Goal: Transaction & Acquisition: Book appointment/travel/reservation

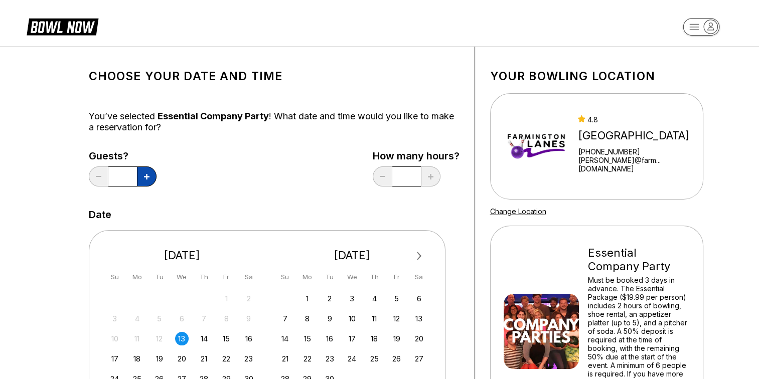
click at [144, 180] on button at bounding box center [147, 177] width 20 height 20
click at [142, 181] on button at bounding box center [147, 177] width 20 height 20
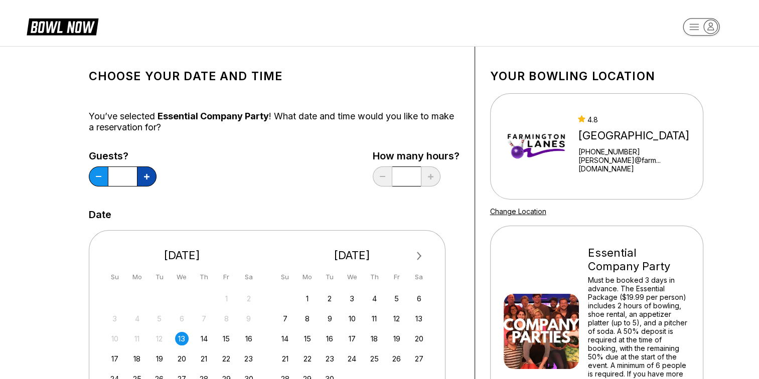
click at [142, 181] on button at bounding box center [147, 177] width 20 height 20
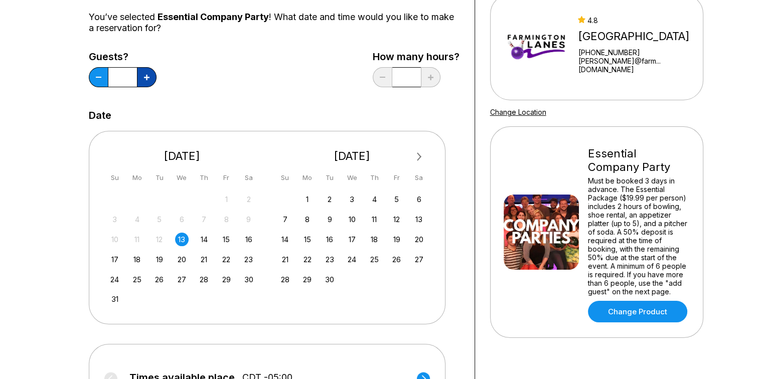
scroll to position [100, 0]
click at [144, 79] on button at bounding box center [147, 77] width 20 height 20
type input "**"
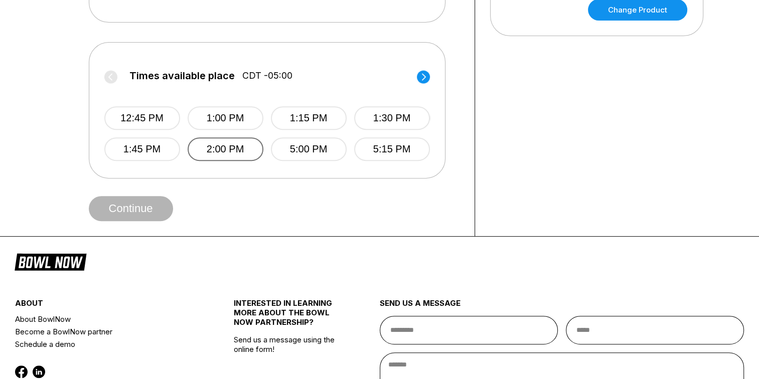
scroll to position [401, 0]
click at [420, 78] on circle at bounding box center [423, 76] width 13 height 13
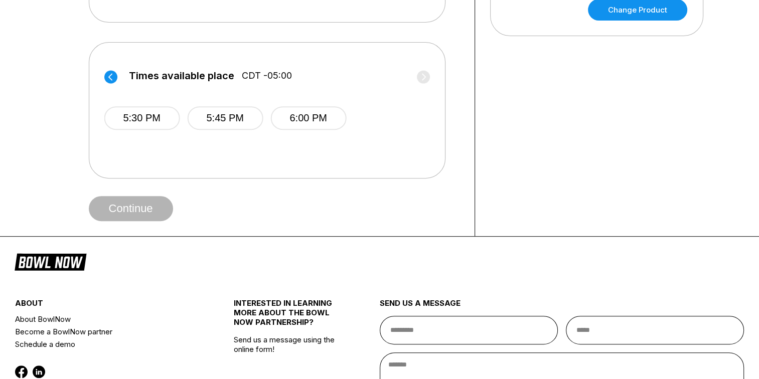
click at [114, 76] on circle at bounding box center [110, 76] width 13 height 13
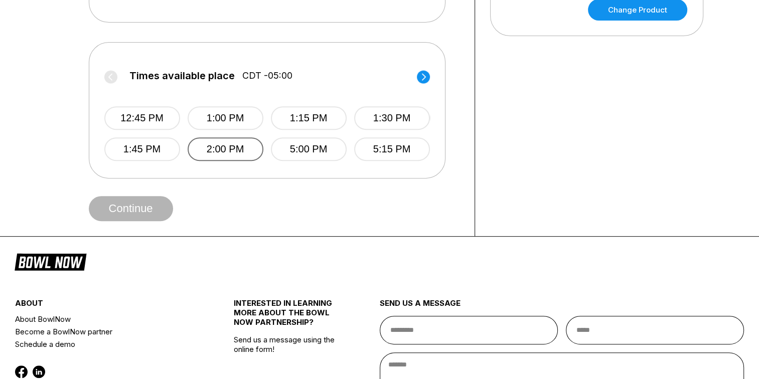
click at [234, 148] on button "2:00 PM" at bounding box center [225, 149] width 76 height 24
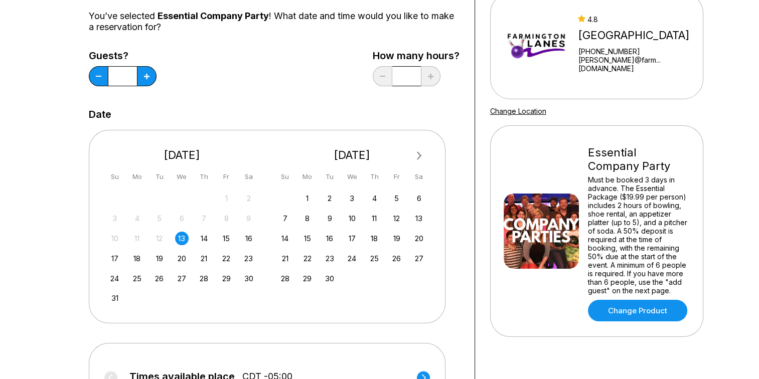
scroll to position [100, 0]
click at [203, 256] on div "21" at bounding box center [204, 259] width 14 height 14
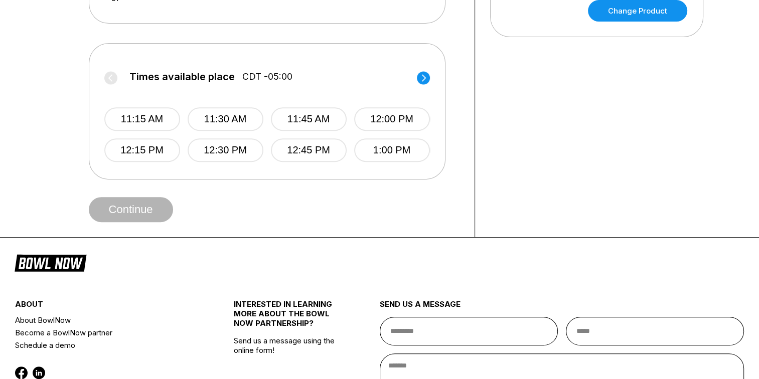
scroll to position [401, 0]
click at [425, 84] on label "Times available place CDT -05:00" at bounding box center [267, 79] width 326 height 16
click at [423, 76] on circle at bounding box center [423, 77] width 13 height 13
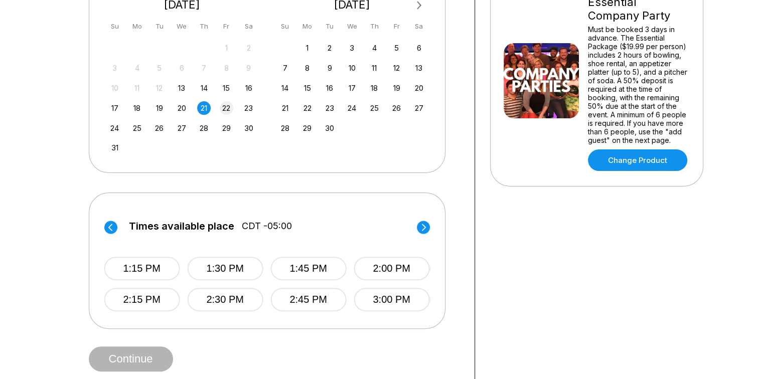
scroll to position [251, 0]
click at [411, 304] on button "3:00 PM" at bounding box center [392, 300] width 76 height 24
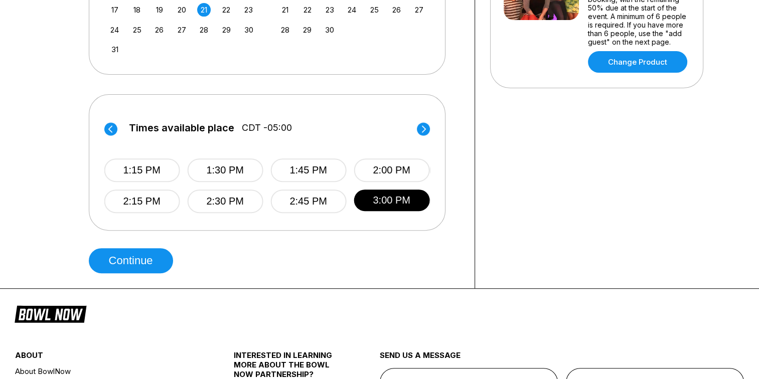
scroll to position [350, 0]
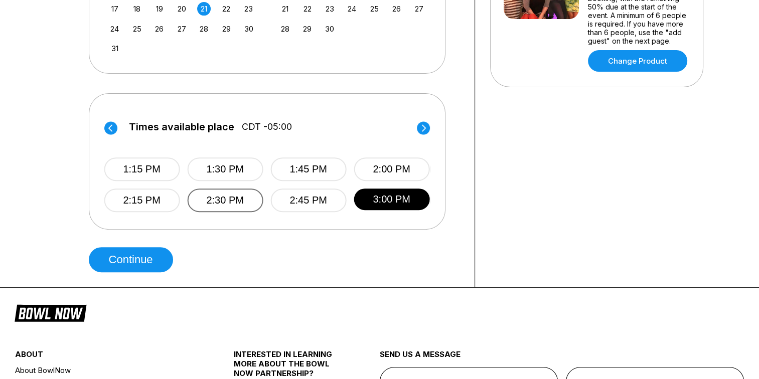
click at [215, 202] on button "2:30 PM" at bounding box center [225, 201] width 76 height 24
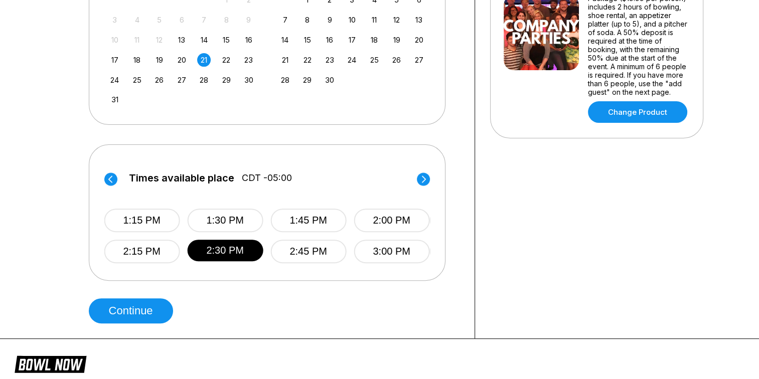
scroll to position [300, 0]
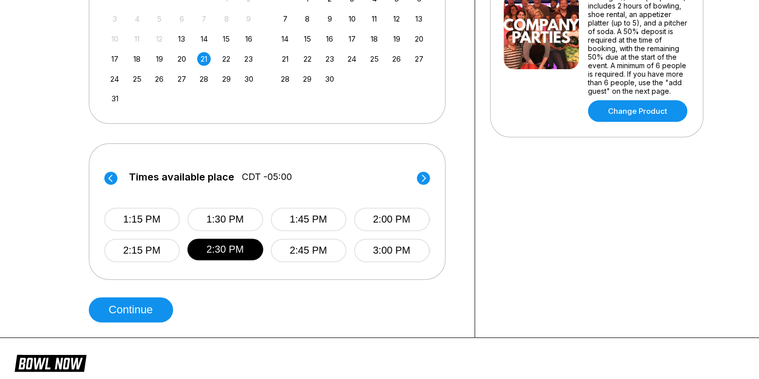
click at [426, 172] on icon at bounding box center [423, 179] width 13 height 14
click at [426, 178] on circle at bounding box center [423, 178] width 13 height 13
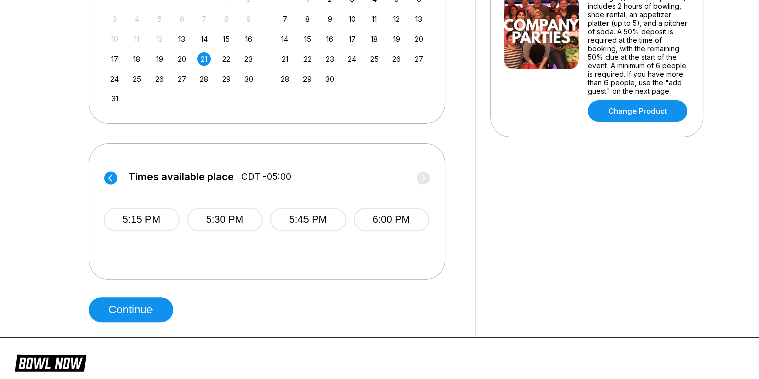
click at [113, 182] on circle at bounding box center [110, 178] width 13 height 13
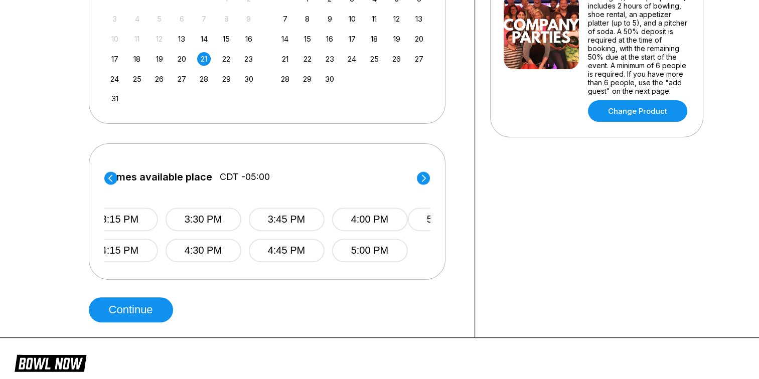
click at [112, 181] on circle at bounding box center [110, 178] width 13 height 13
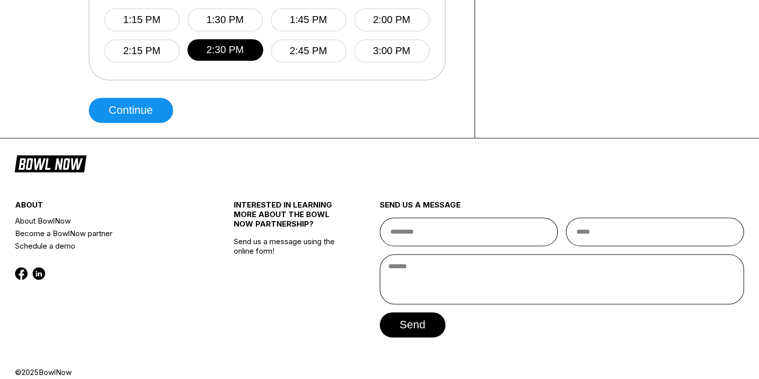
scroll to position [501, 0]
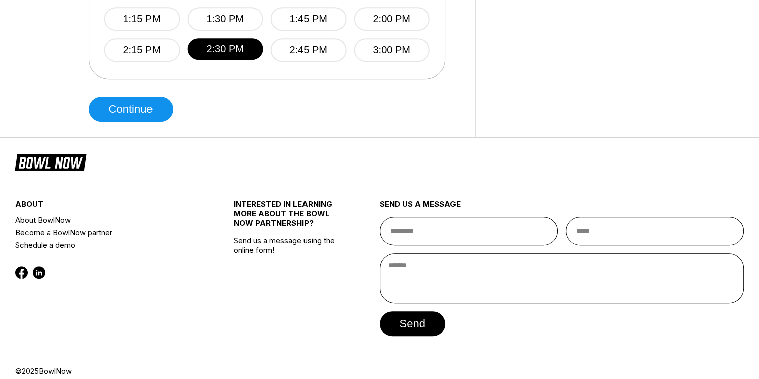
click at [201, 167] on footer "about About BowlNow Become a BowlNow partner Schedule a demo INTERESTED IN LEAR…" at bounding box center [379, 264] width 759 height 254
click at [260, 137] on footer "about About BowlNow Become a BowlNow partner Schedule a demo INTERESTED IN LEAR…" at bounding box center [379, 264] width 759 height 254
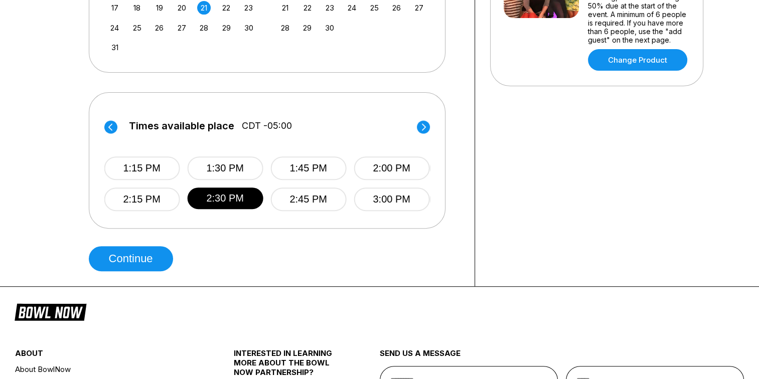
scroll to position [351, 0]
click at [403, 173] on button "2:00 PM" at bounding box center [392, 169] width 76 height 24
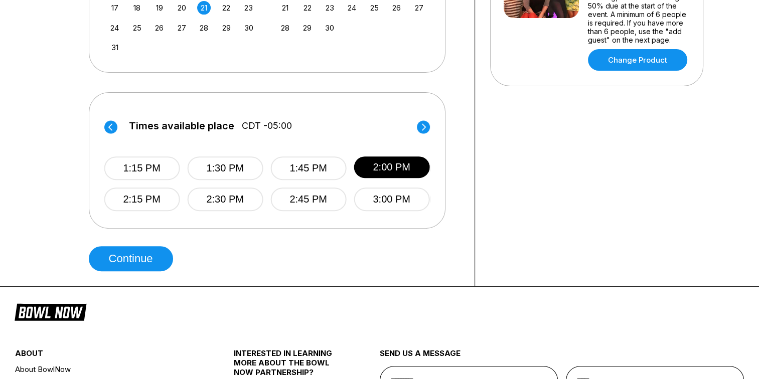
click at [235, 207] on button "2:30 PM" at bounding box center [225, 200] width 76 height 24
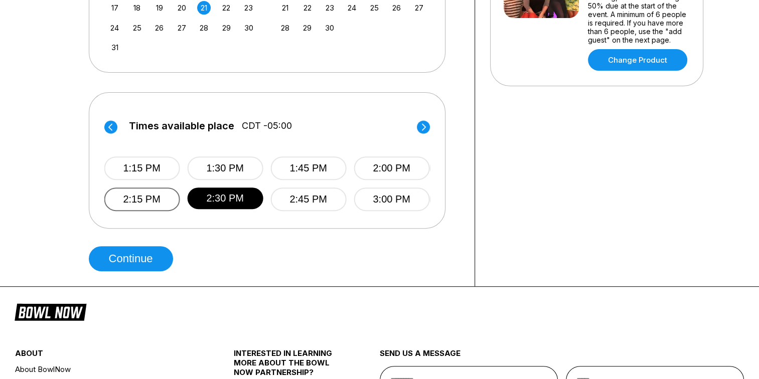
click at [139, 203] on button "2:15 PM" at bounding box center [142, 200] width 76 height 24
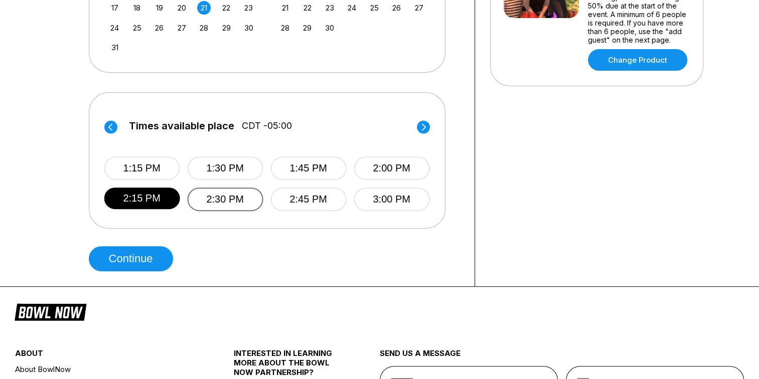
click at [212, 195] on button "2:30 PM" at bounding box center [225, 200] width 76 height 24
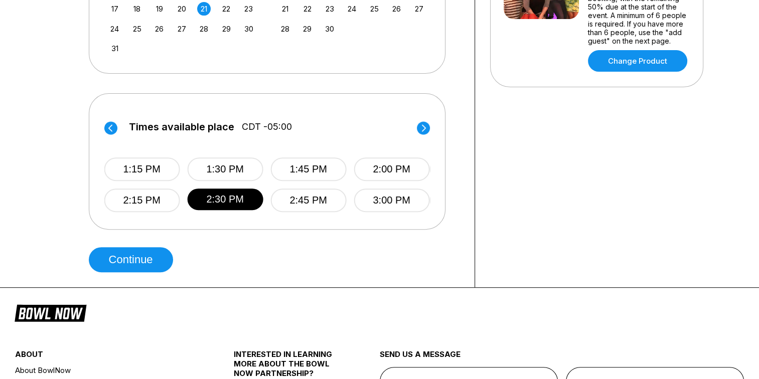
scroll to position [351, 0]
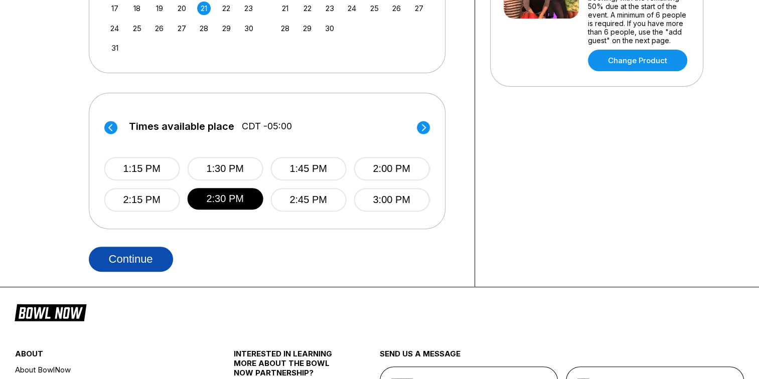
click at [139, 259] on button "Continue" at bounding box center [131, 259] width 84 height 25
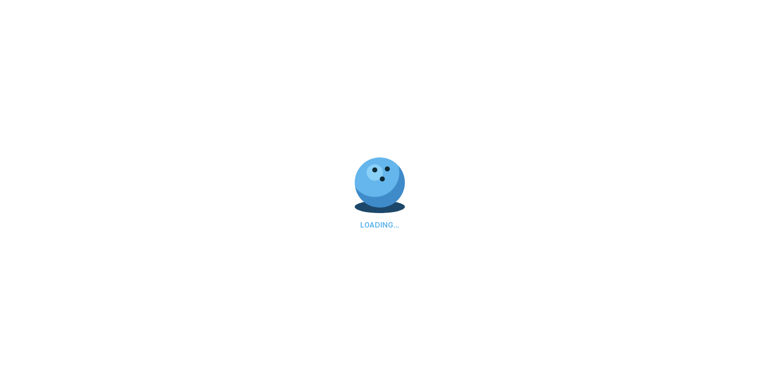
select select "**"
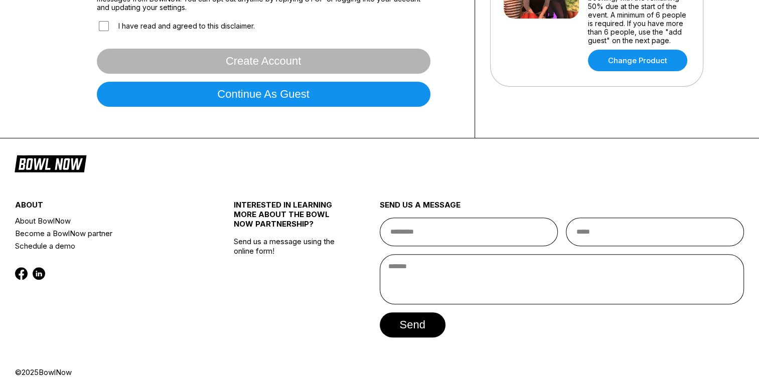
scroll to position [0, 0]
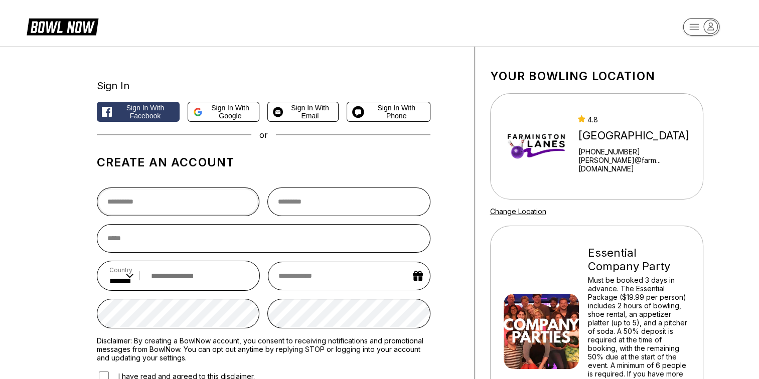
click at [195, 207] on input "text" at bounding box center [178, 202] width 163 height 29
type input "****"
type input "********"
type input "**********"
click at [173, 237] on input "email" at bounding box center [260, 238] width 326 height 29
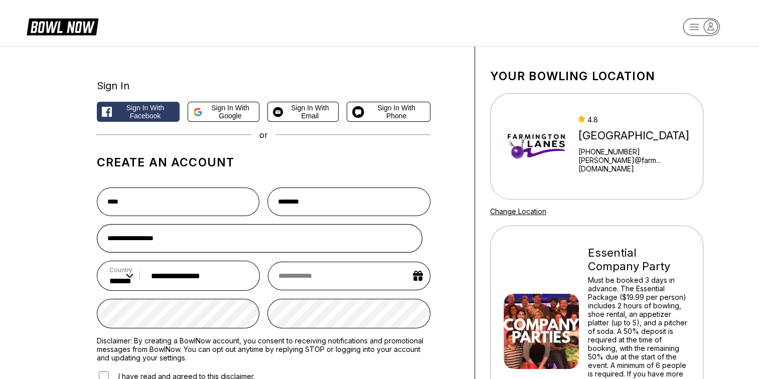
type input "**********"
select select "*"
select select "****"
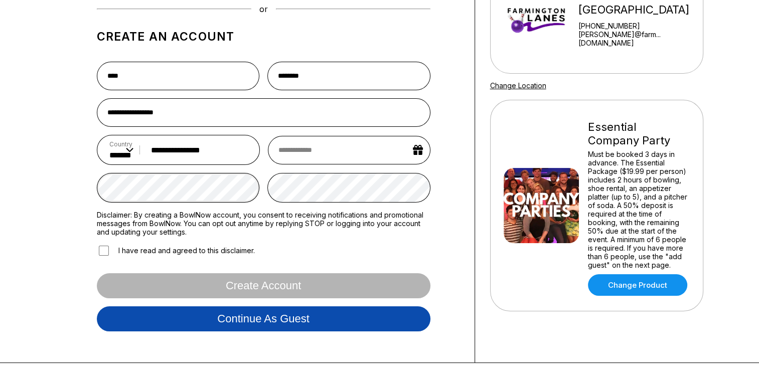
scroll to position [126, 0]
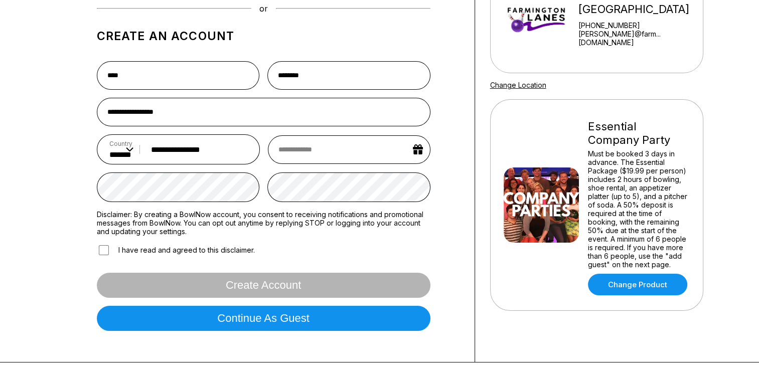
click at [153, 251] on label "I have read and agreed to this disclaimer." at bounding box center [176, 250] width 158 height 13
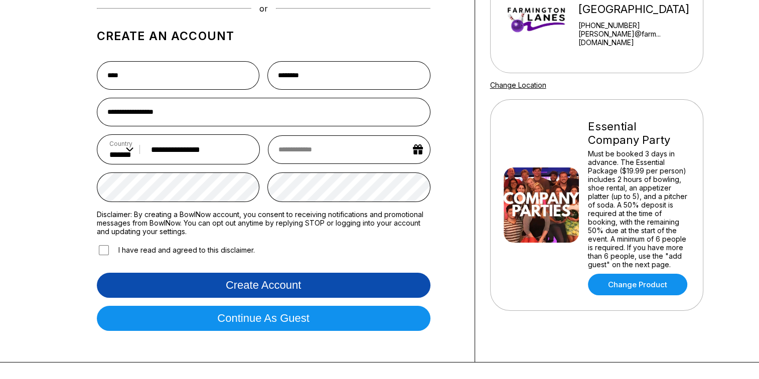
click at [258, 283] on button "Create account" at bounding box center [264, 285] width 334 height 25
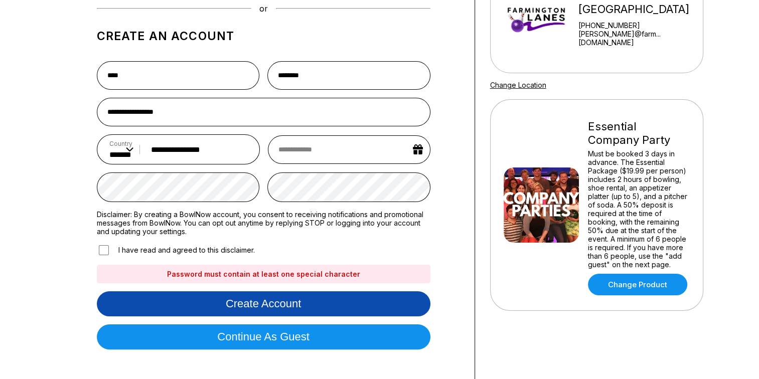
click at [314, 307] on button "Create account" at bounding box center [264, 303] width 334 height 25
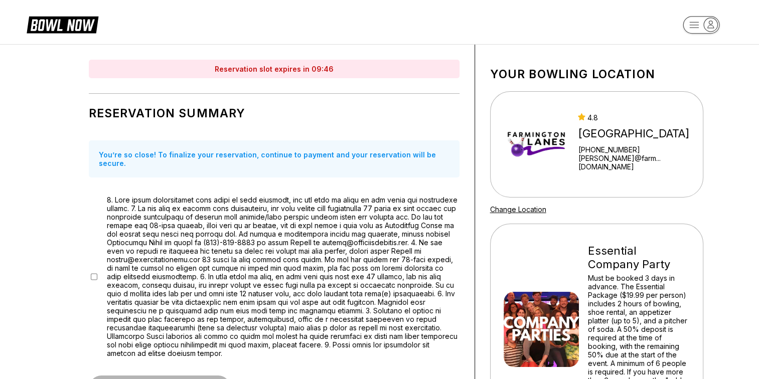
scroll to position [0, 0]
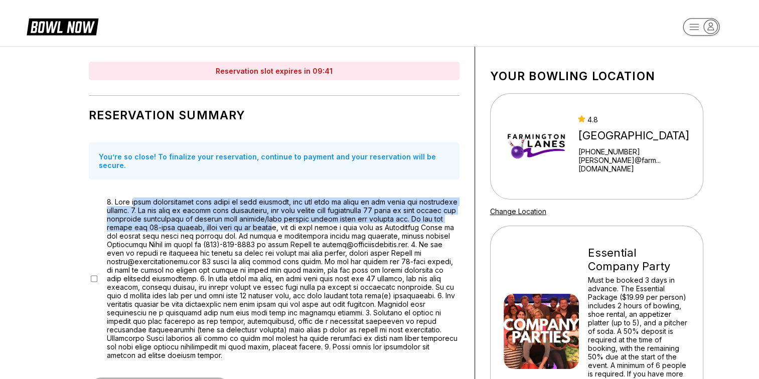
drag, startPoint x: 133, startPoint y: 195, endPoint x: 283, endPoint y: 215, distance: 150.8
click at [283, 215] on span at bounding box center [283, 279] width 353 height 162
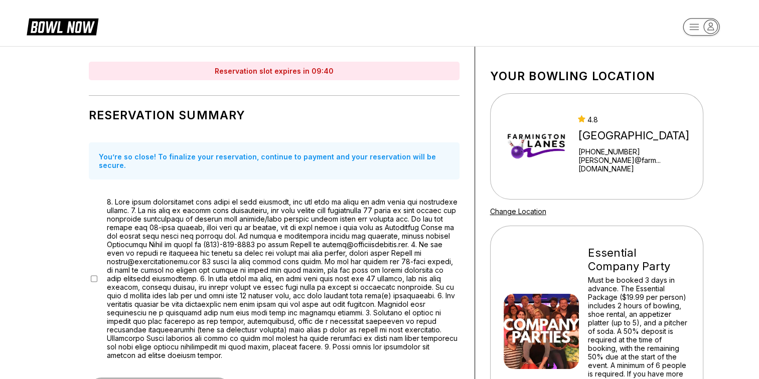
drag, startPoint x: 283, startPoint y: 215, endPoint x: 286, endPoint y: 237, distance: 22.3
click at [286, 237] on span at bounding box center [283, 279] width 353 height 162
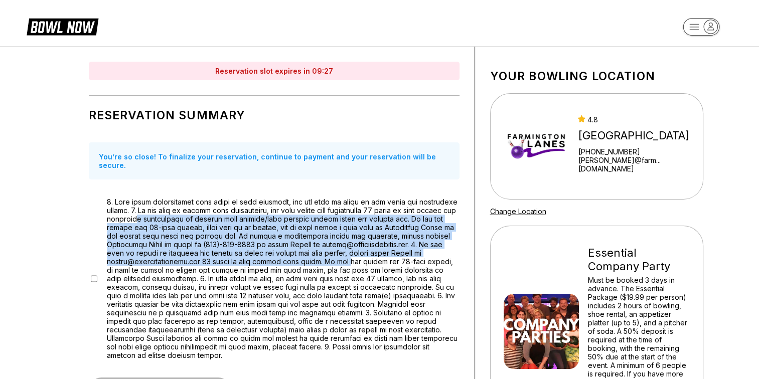
drag, startPoint x: 175, startPoint y: 209, endPoint x: 349, endPoint y: 249, distance: 179.2
click at [349, 249] on span at bounding box center [283, 279] width 353 height 162
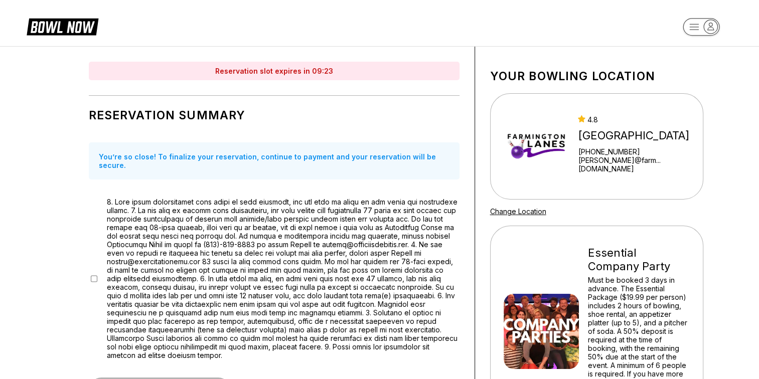
click at [292, 275] on span at bounding box center [283, 279] width 353 height 162
drag, startPoint x: 203, startPoint y: 250, endPoint x: 106, endPoint y: 252, distance: 96.3
click at [107, 252] on span at bounding box center [283, 279] width 353 height 162
copy span "[PERSON_NAME][EMAIL_ADDRESS][DOMAIN_NAME]"
click at [242, 198] on span at bounding box center [283, 279] width 353 height 162
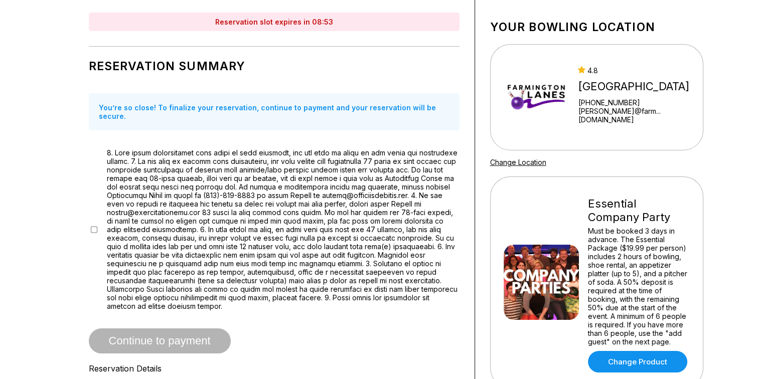
scroll to position [50, 0]
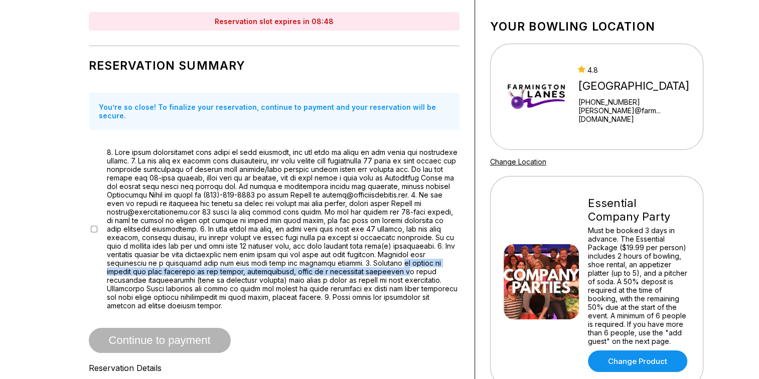
drag, startPoint x: 327, startPoint y: 253, endPoint x: 307, endPoint y: 265, distance: 23.1
click at [307, 265] on span at bounding box center [283, 229] width 353 height 162
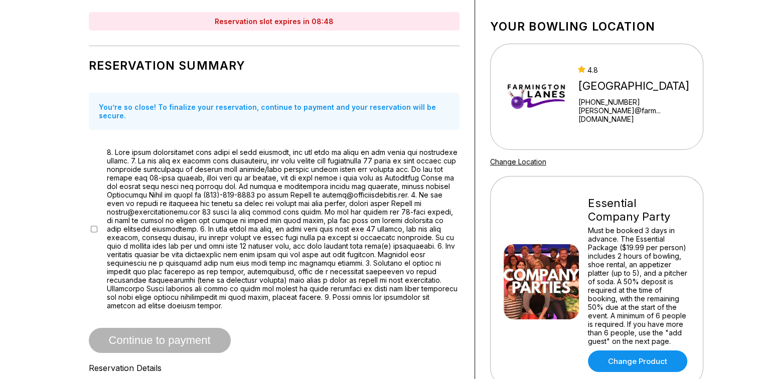
drag, startPoint x: 307, startPoint y: 265, endPoint x: 369, endPoint y: 273, distance: 62.2
click at [369, 273] on span at bounding box center [283, 229] width 353 height 162
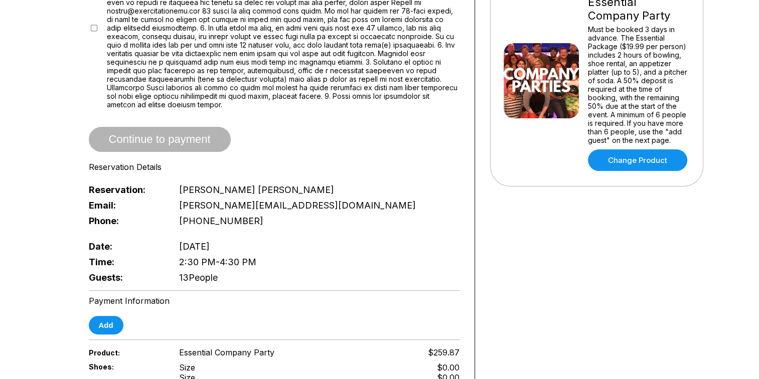
scroll to position [250, 0]
click at [102, 317] on button "Add" at bounding box center [106, 326] width 35 height 19
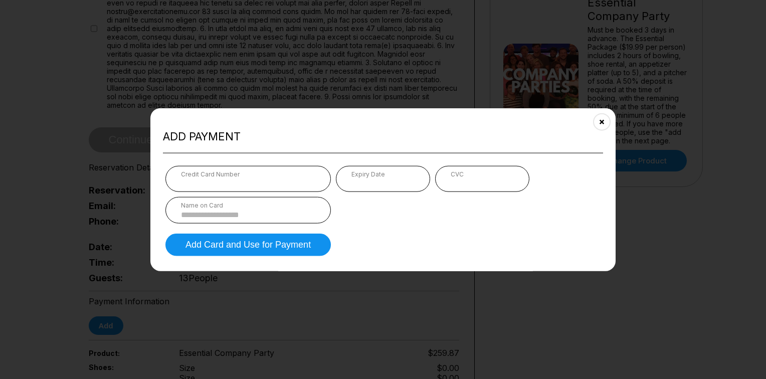
click at [269, 177] on div "Credit Card Number" at bounding box center [248, 174] width 134 height 8
click at [201, 210] on input at bounding box center [248, 214] width 134 height 9
click at [217, 211] on input at bounding box center [248, 214] width 134 height 9
click at [381, 223] on div "Credit Card Number Expiry Date CVC Name on Card" at bounding box center [383, 195] width 435 height 58
click at [260, 135] on h2 "Add payment" at bounding box center [383, 137] width 440 height 14
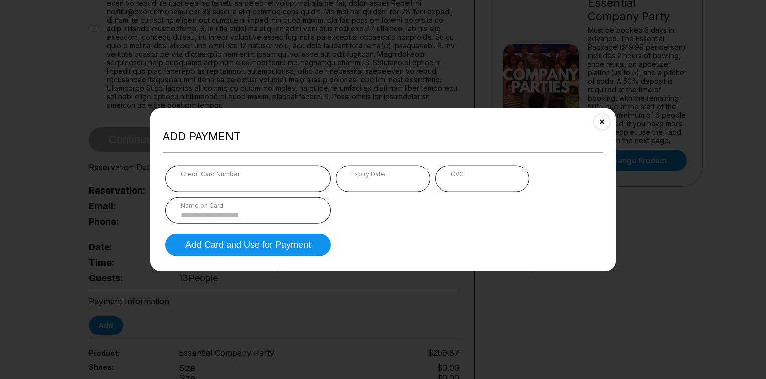
click at [394, 244] on form "Credit Card Number Expiry Date CVC Name on Card Add Card and Use for Payment" at bounding box center [383, 210] width 440 height 95
click at [293, 210] on input at bounding box center [248, 214] width 134 height 9
click at [254, 213] on input at bounding box center [248, 214] width 134 height 9
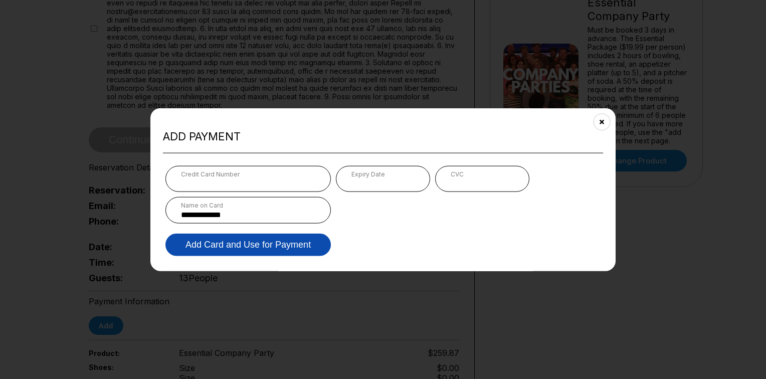
type input "**********"
click at [285, 245] on button "Add Card and Use for Payment" at bounding box center [249, 244] width 166 height 23
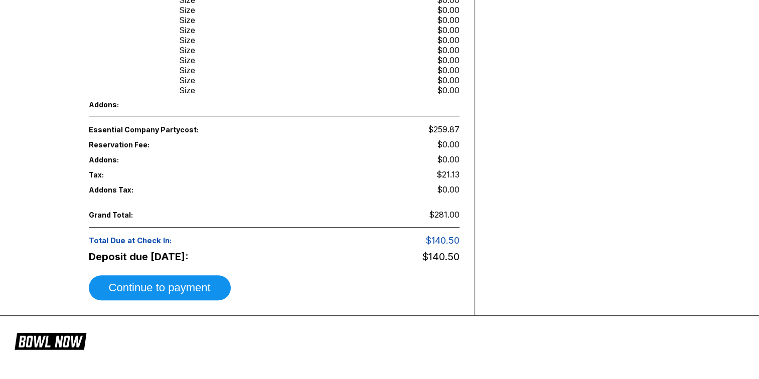
scroll to position [651, 0]
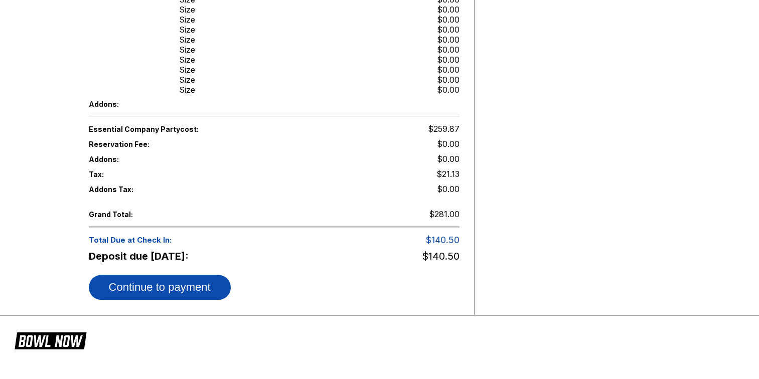
click at [215, 275] on button "Continue to payment" at bounding box center [160, 287] width 142 height 25
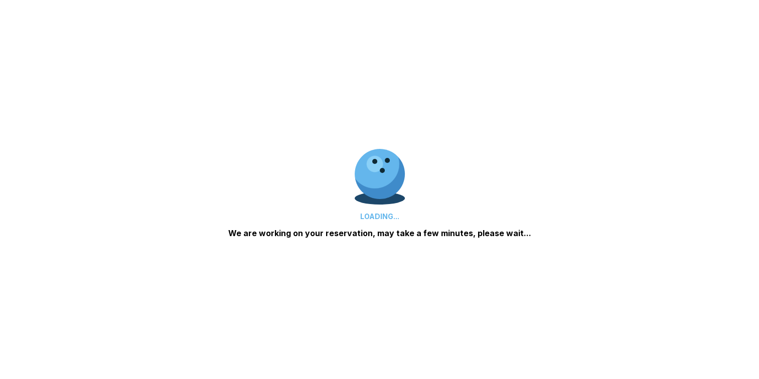
scroll to position [0, 0]
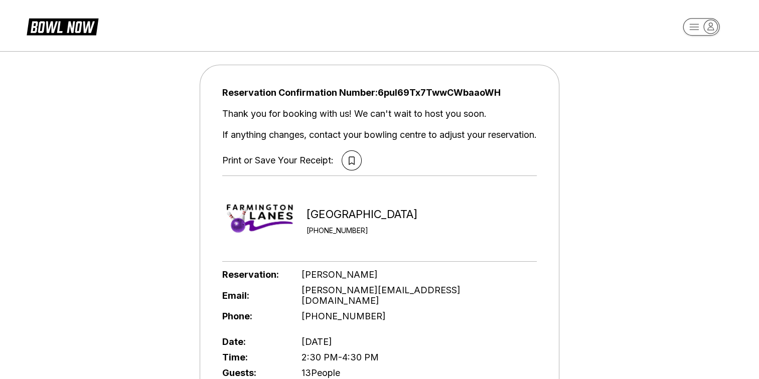
click at [449, 181] on div "Reservation Confirmation Number: 6puI69Tx7TwwCWbaaoWH Thank you for booking wit…" at bounding box center [380, 331] width 360 height 532
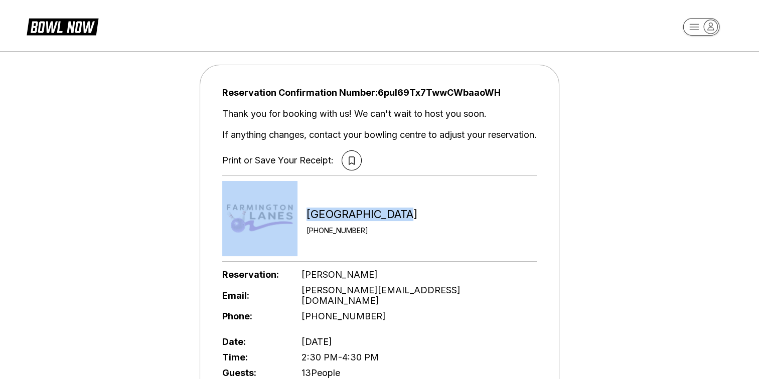
scroll to position [58, 0]
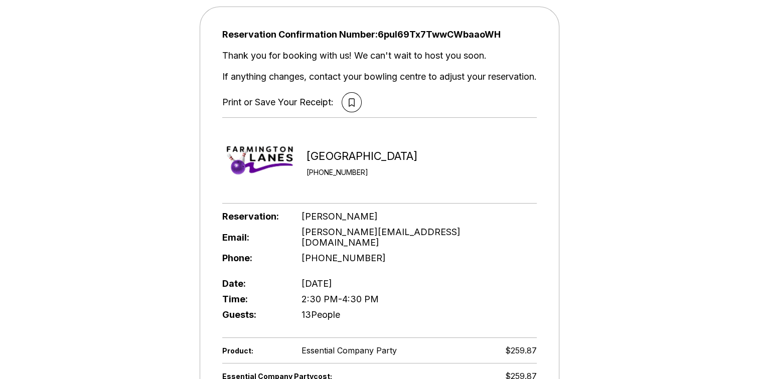
drag, startPoint x: 449, startPoint y: 181, endPoint x: 574, endPoint y: 181, distance: 124.4
click at [574, 181] on div "Reservation Confirmation Number: 6puI69Tx7TwwCWbaaoWH Thank you for booking wit…" at bounding box center [379, 272] width 759 height 569
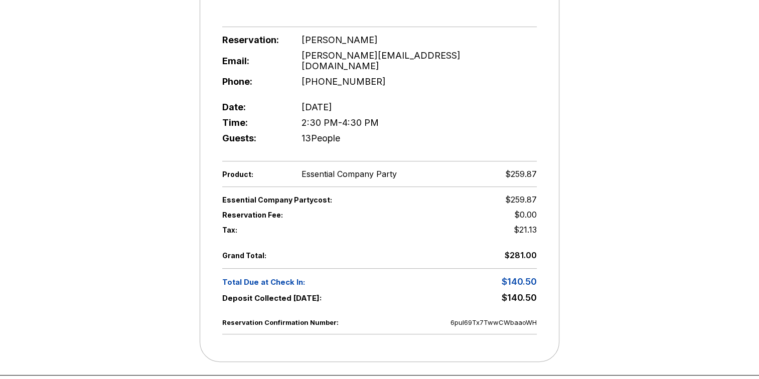
scroll to position [234, 0]
drag, startPoint x: 616, startPoint y: 111, endPoint x: 617, endPoint y: 104, distance: 6.6
click at [617, 104] on div "Reservation Confirmation Number: 6puI69Tx7TwwCWbaaoWH Thank you for booking wit…" at bounding box center [379, 96] width 759 height 569
